Goal: Task Accomplishment & Management: Manage account settings

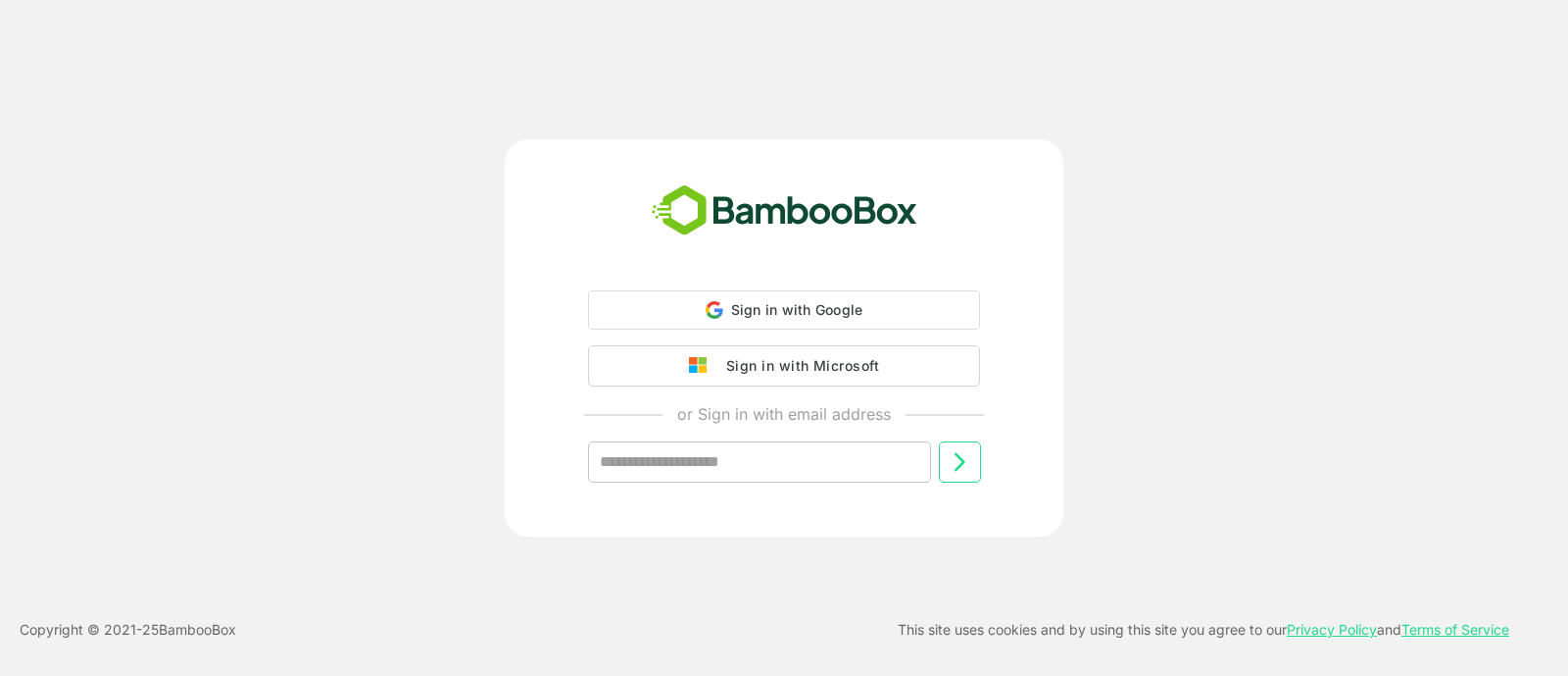
click at [703, 355] on button "Sign in with Microsoft" at bounding box center [784, 365] width 392 height 41
click at [886, 365] on button "Sign in with Microsoft" at bounding box center [784, 363] width 392 height 41
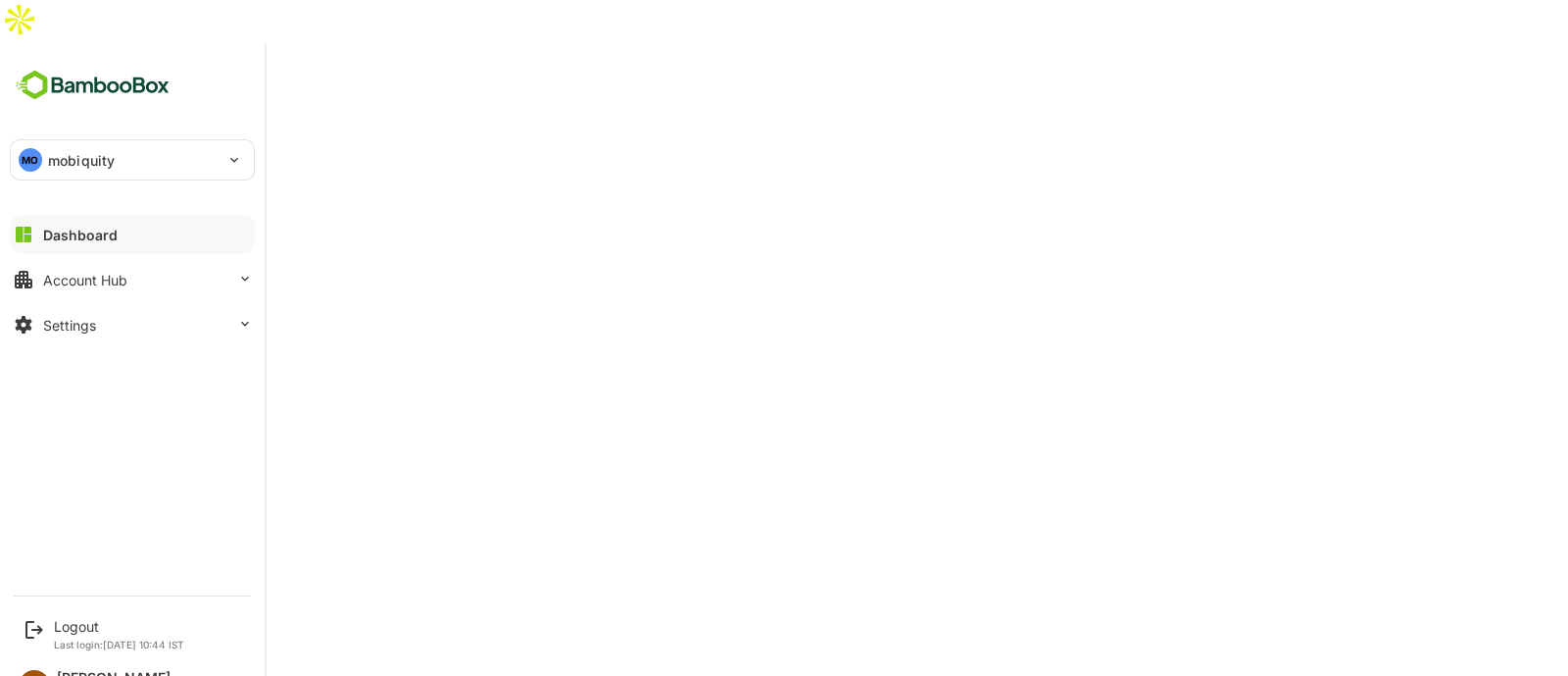
click at [52, 150] on p "mobiquity" at bounding box center [81, 160] width 67 height 21
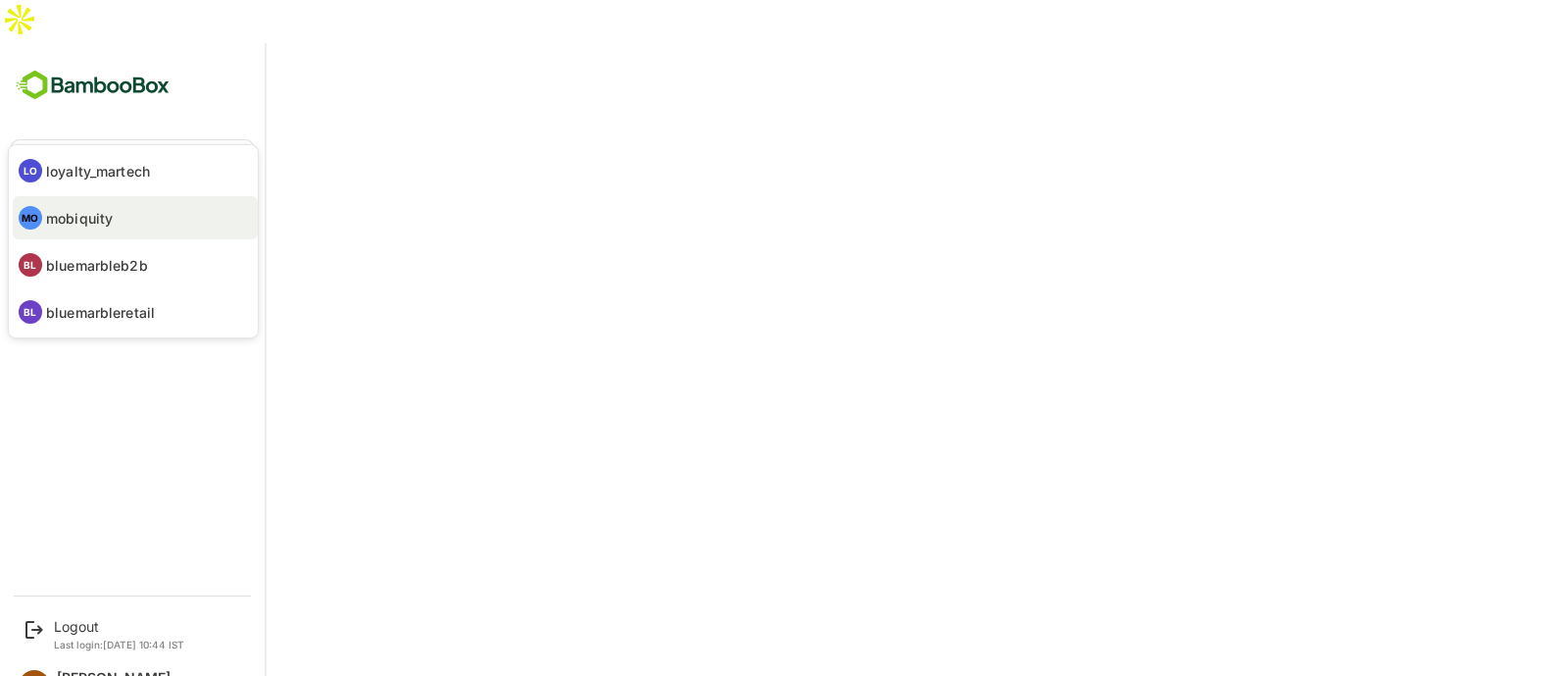
click at [92, 259] on p "bluemarbleb2b" at bounding box center [97, 265] width 101 height 21
type input "**********"
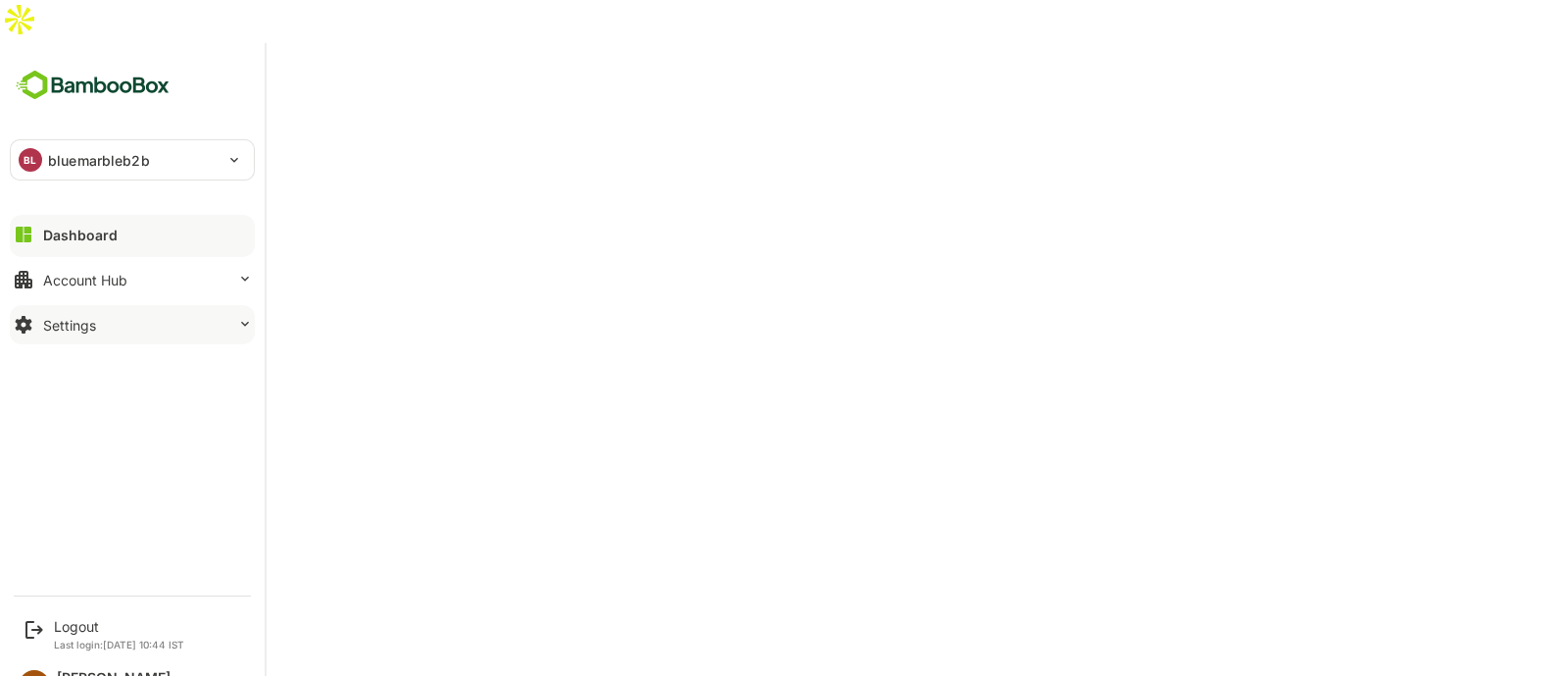
click at [84, 317] on div "Settings" at bounding box center [69, 325] width 53 height 17
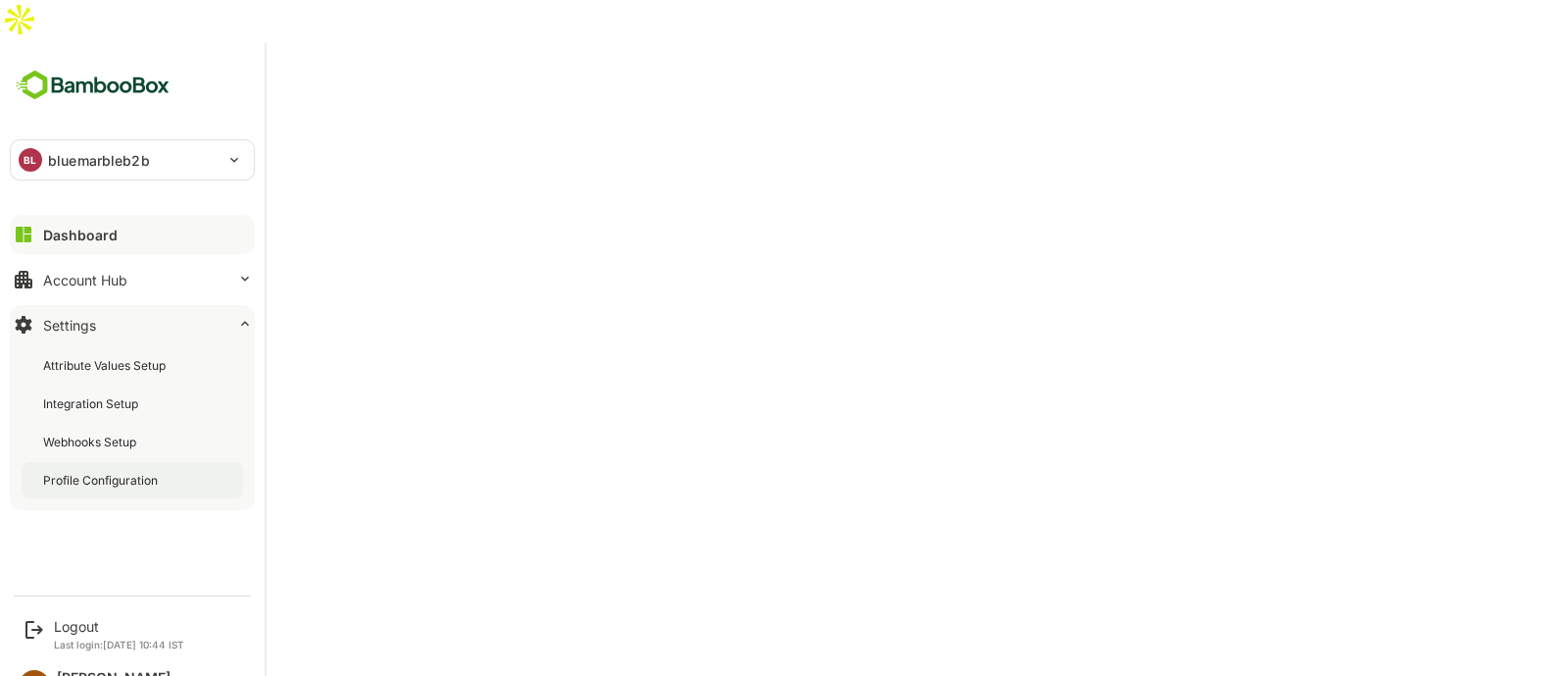
click at [98, 472] on div "Profile Configuration" at bounding box center [101, 480] width 118 height 17
